Goal: Register for event/course

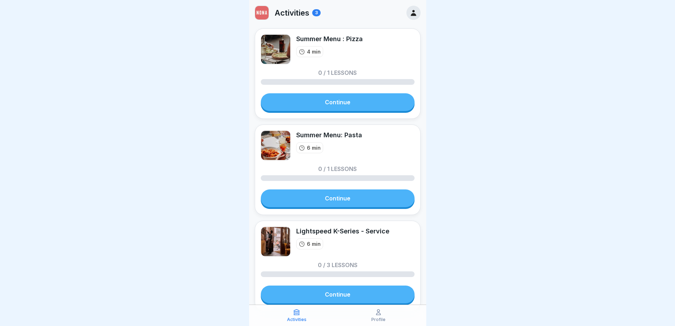
scroll to position [1, 0]
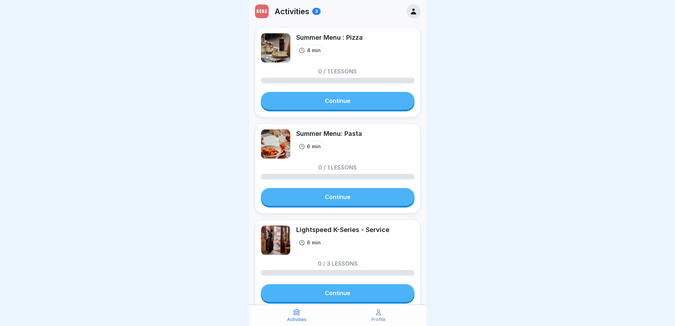
click at [344, 103] on link "Continue" at bounding box center [338, 101] width 154 height 18
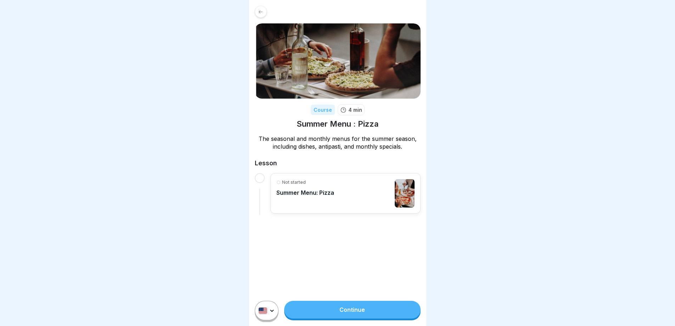
click at [306, 201] on div "Not started Summer Menu: Pizza" at bounding box center [305, 193] width 58 height 28
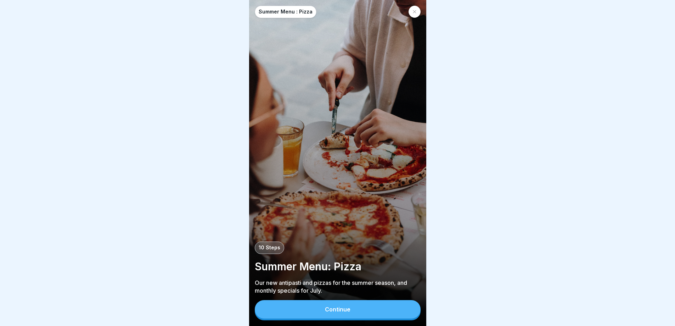
click at [363, 318] on button "Continue" at bounding box center [338, 309] width 166 height 18
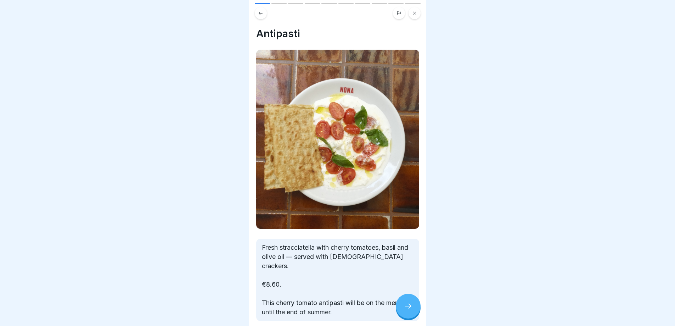
click at [408, 310] on icon at bounding box center [408, 306] width 9 height 9
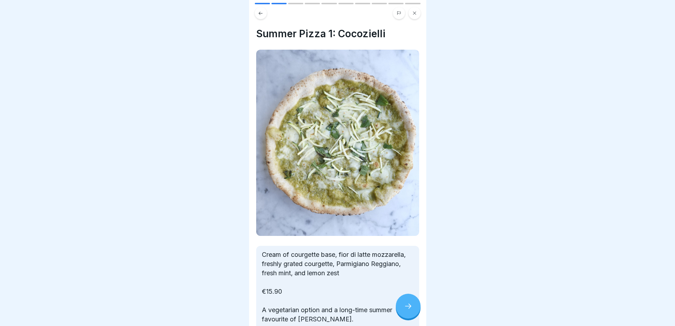
scroll to position [66, 0]
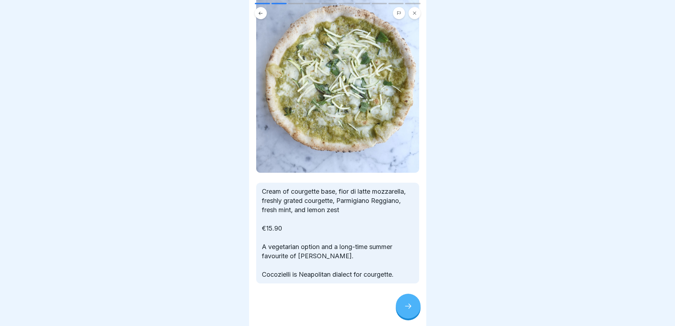
click at [402, 309] on div at bounding box center [408, 305] width 25 height 25
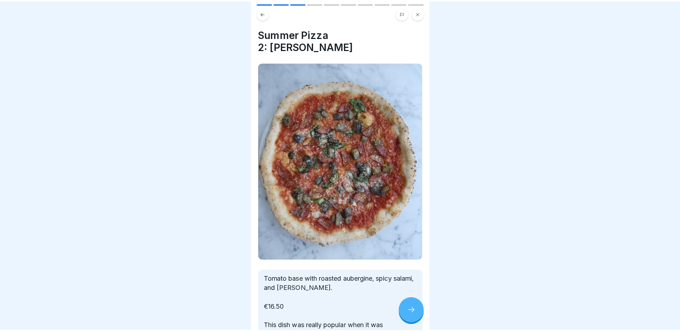
scroll to position [65, 0]
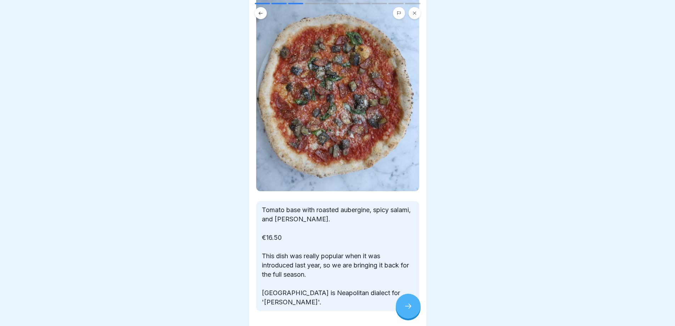
click at [404, 309] on icon at bounding box center [408, 306] width 9 height 9
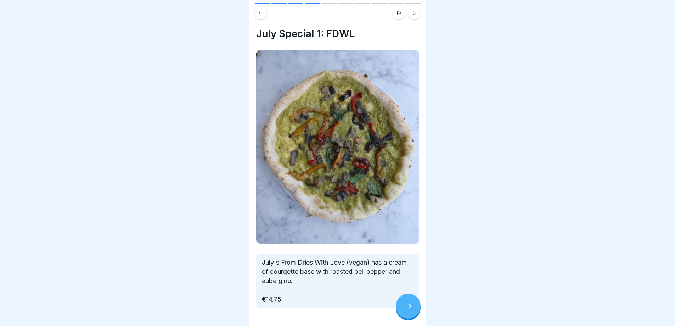
click at [404, 306] on div at bounding box center [408, 305] width 25 height 25
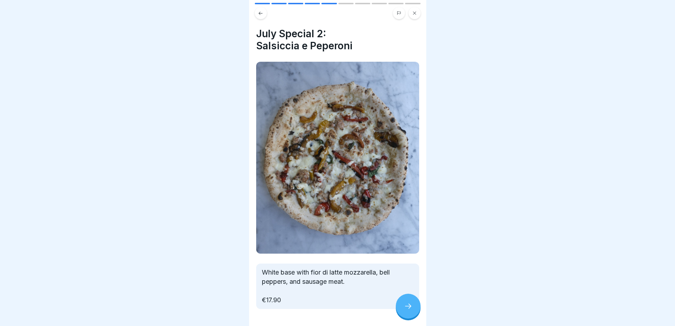
click at [420, 309] on div at bounding box center [408, 305] width 25 height 25
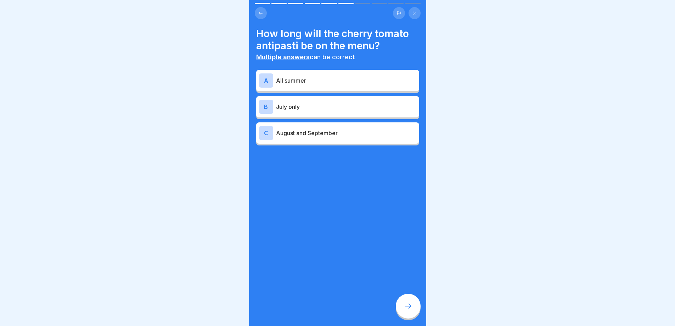
click at [405, 315] on div at bounding box center [408, 305] width 25 height 25
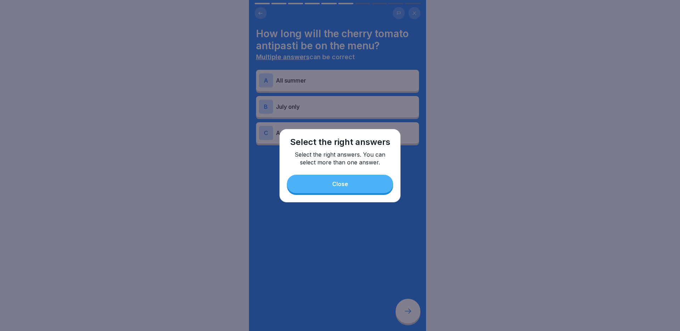
click at [351, 185] on button "Close" at bounding box center [340, 184] width 106 height 18
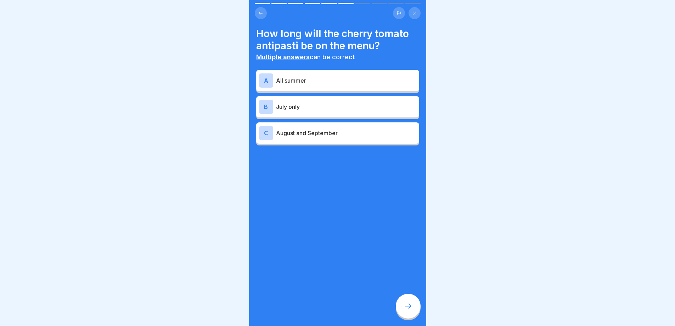
click at [212, 186] on div at bounding box center [337, 163] width 675 height 326
click at [407, 310] on icon at bounding box center [408, 306] width 9 height 9
